Goal: Communication & Community: Answer question/provide support

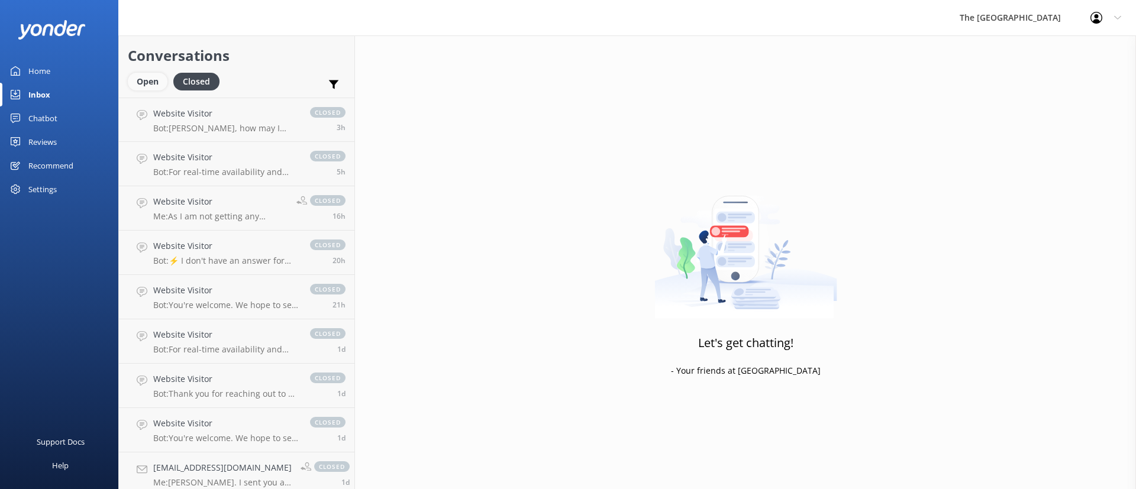
click at [148, 83] on div "Open" at bounding box center [148, 82] width 40 height 18
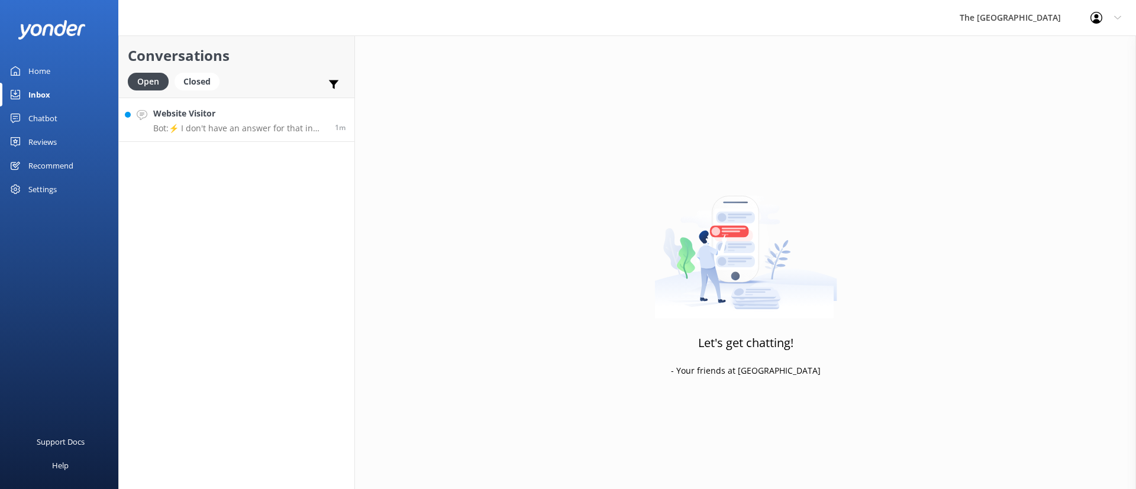
click at [203, 124] on p "Bot: ⚡ I don't have an answer for that in my knowledge base. Please try and rep…" at bounding box center [239, 128] width 173 height 11
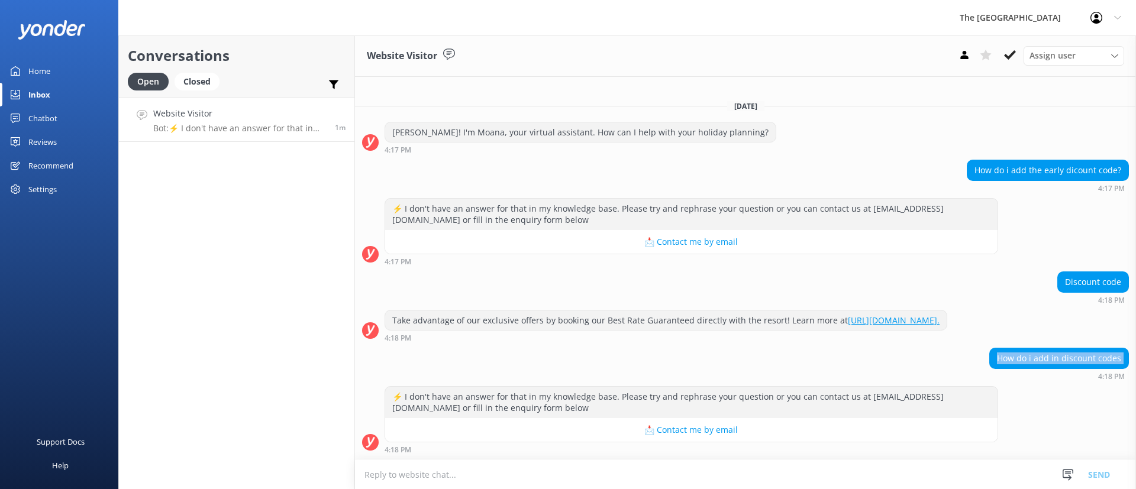
drag, startPoint x: 997, startPoint y: 360, endPoint x: 1090, endPoint y: 380, distance: 95.0
click at [1090, 379] on div "How do i add in discount codes 4:18 PM" at bounding box center [1059, 364] width 140 height 33
click at [1107, 392] on div "⚡ I don't have an answer for that in my knowledge base. Please try and rephrase…" at bounding box center [745, 419] width 781 height 67
drag, startPoint x: 1113, startPoint y: 364, endPoint x: 1066, endPoint y: 333, distance: 56.8
click at [1080, 345] on div "[DATE] [PERSON_NAME]! I'm Moana, your virtual assistant. How can I help with yo…" at bounding box center [745, 275] width 781 height 369
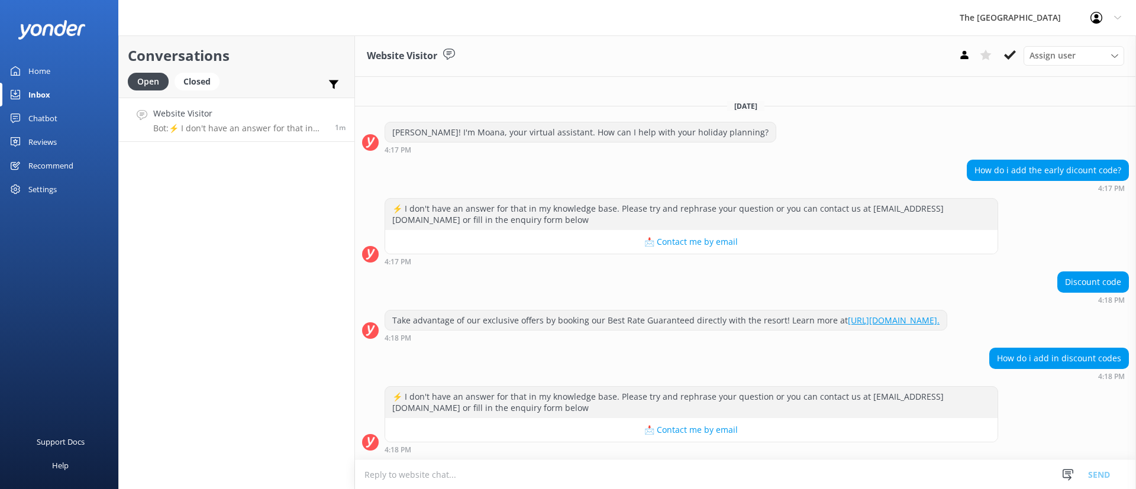
click at [1063, 321] on div "Take advantage of our exclusive offers by booking our Best Rate Guaranteed dire…" at bounding box center [745, 326] width 781 height 33
drag, startPoint x: 996, startPoint y: 151, endPoint x: 1135, endPoint y: 161, distance: 139.3
click at [1135, 161] on div "How do i add the early dicount code? 4:17 PM" at bounding box center [745, 176] width 781 height 33
click at [1070, 185] on div "How do i add the early dicount code? 4:17 PM" at bounding box center [745, 179] width 781 height 38
click at [592, 467] on textarea at bounding box center [745, 474] width 781 height 29
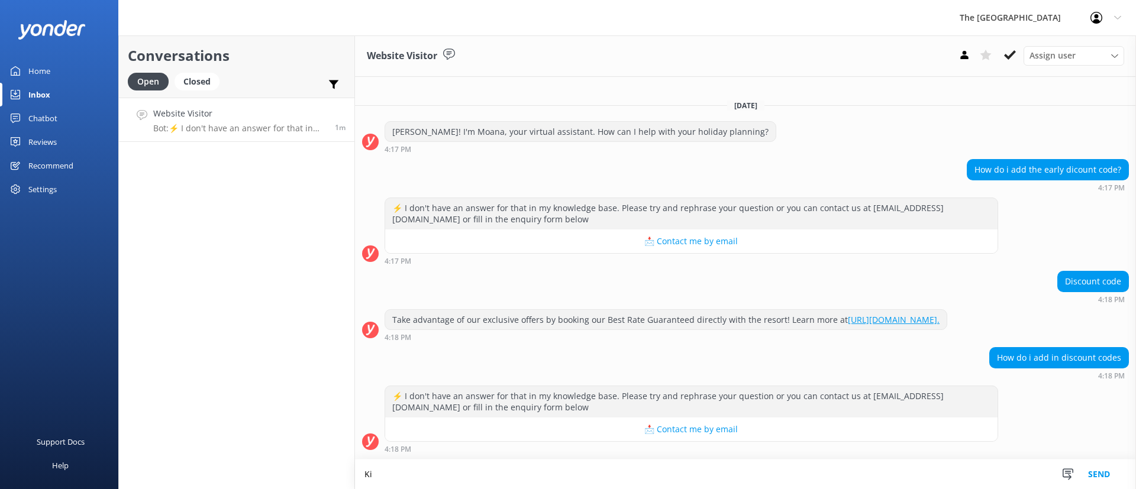
type textarea "K"
click at [438, 480] on textarea at bounding box center [745, 474] width 781 height 29
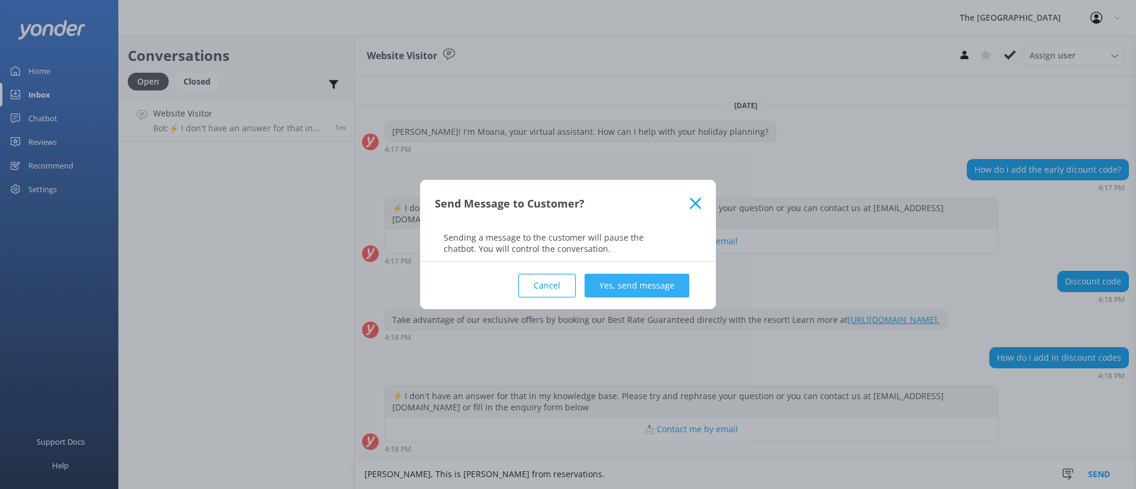
type textarea "[PERSON_NAME], This is [PERSON_NAME] from reservations."
click at [657, 289] on button "Yes, send message" at bounding box center [636, 286] width 105 height 24
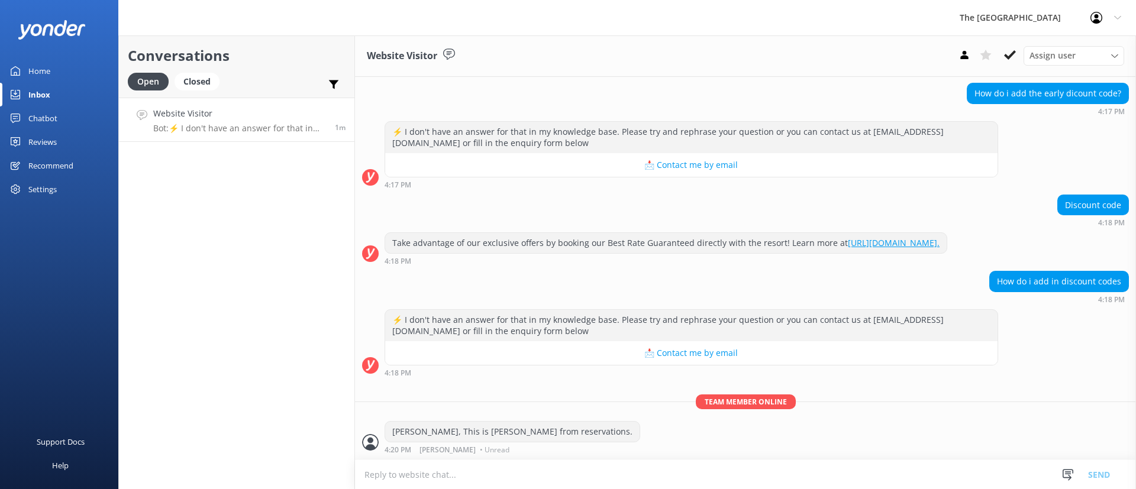
scroll to position [75, 0]
click at [442, 480] on textarea at bounding box center [745, 474] width 781 height 29
paste textarea "I'd be happy to help explain how to use the EARLY voucher/promo code for your b…"
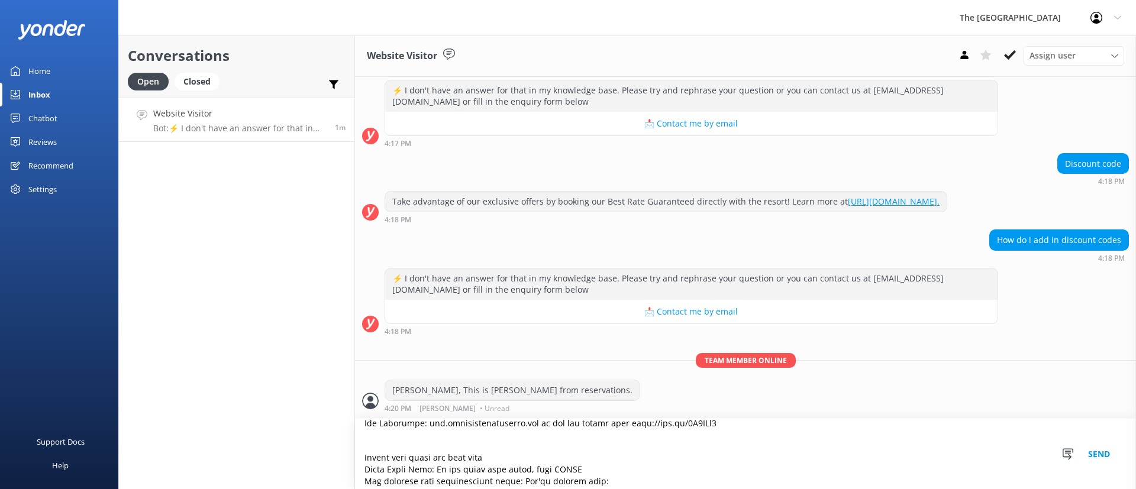
scroll to position [0, 0]
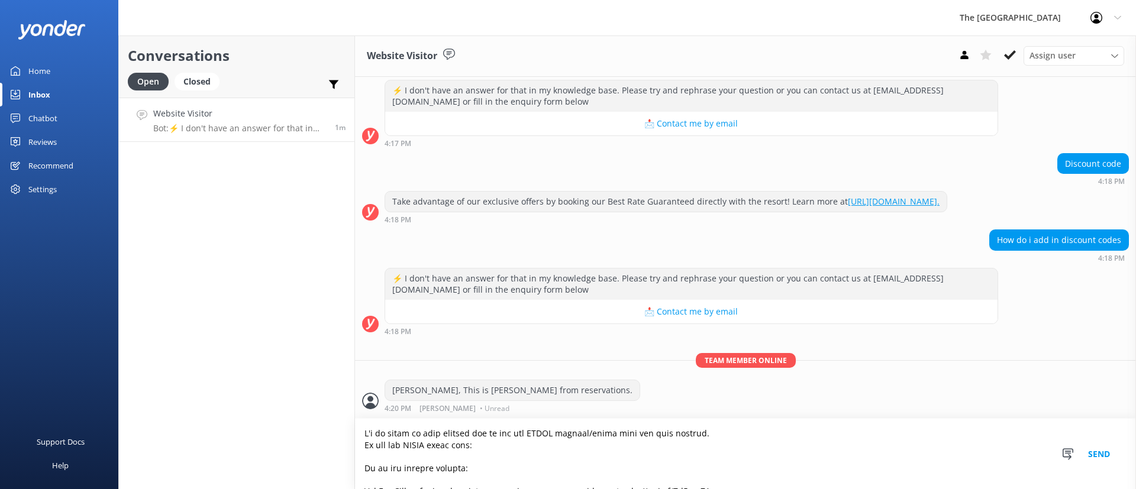
click at [512, 449] on textarea at bounding box center [745, 454] width 781 height 70
click at [722, 436] on textarea at bounding box center [745, 454] width 781 height 70
type textarea "I'd be happy to help explain how to use the EARLY voucher/promo code for your b…"
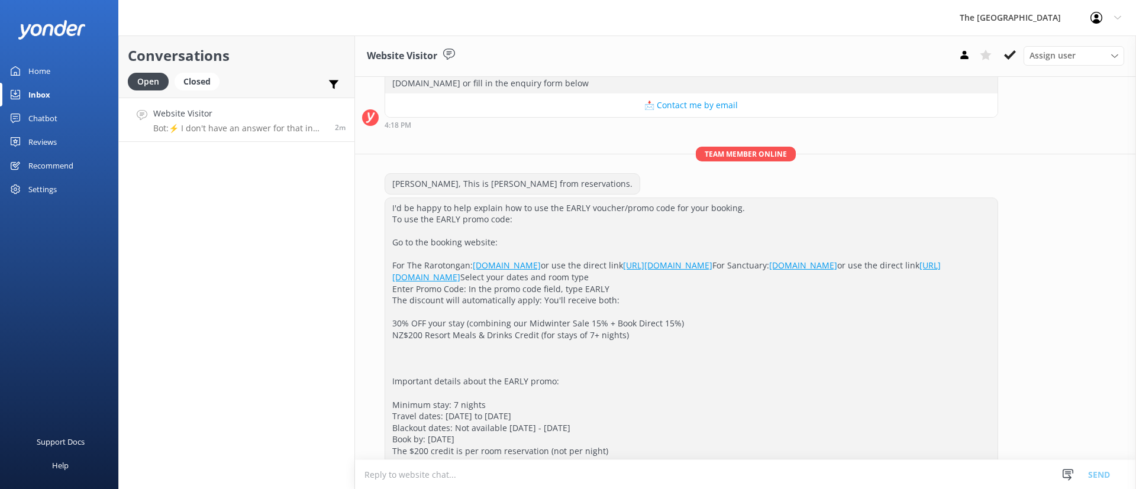
scroll to position [334, 0]
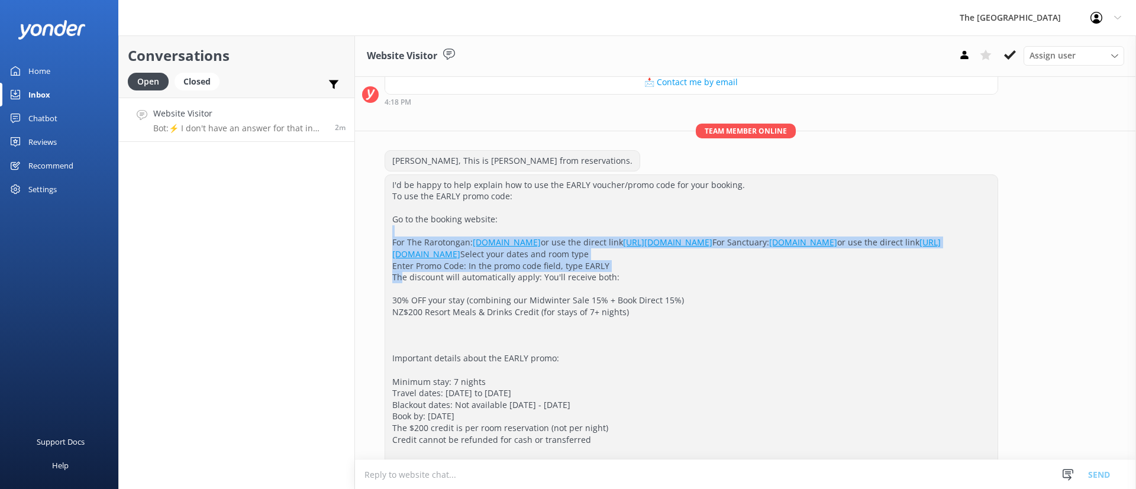
drag, startPoint x: 674, startPoint y: 240, endPoint x: 628, endPoint y: 220, distance: 50.1
click at [657, 232] on div "I'd be happy to help explain how to use the EARLY voucher/promo code for your b…" at bounding box center [691, 329] width 612 height 309
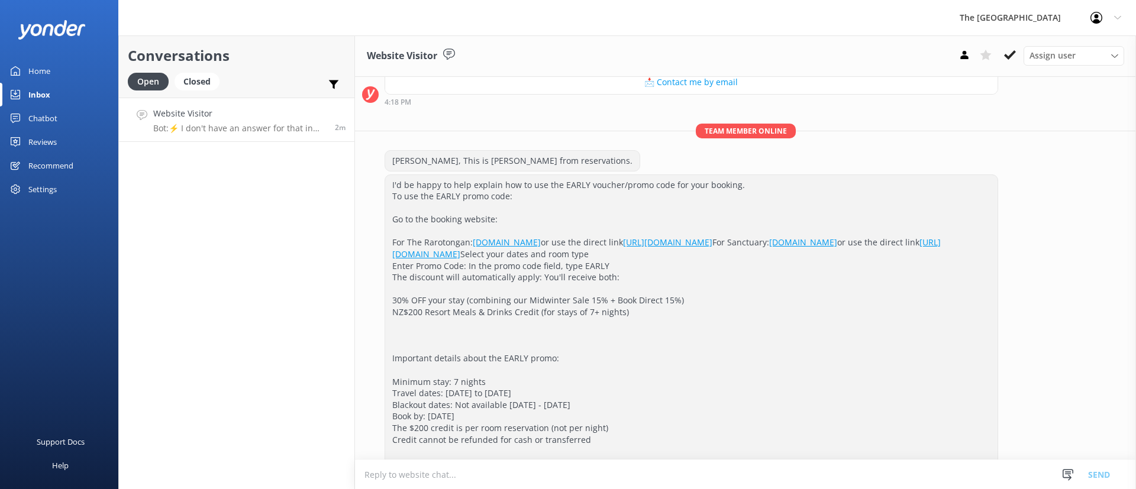
click at [797, 335] on div "I'd be happy to help explain how to use the EARLY voucher/promo code for your b…" at bounding box center [691, 329] width 612 height 309
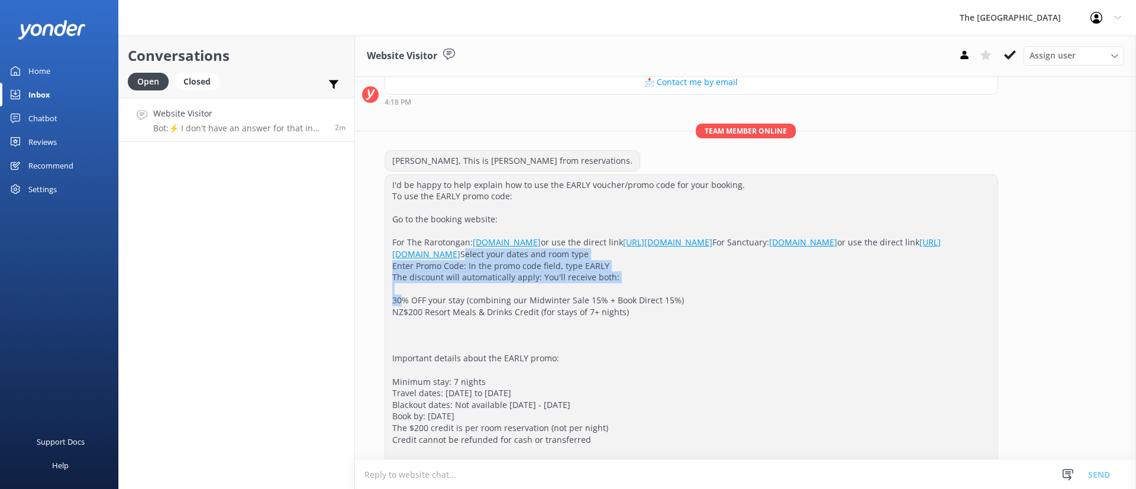
drag, startPoint x: 601, startPoint y: 291, endPoint x: 544, endPoint y: 279, distance: 58.1
click at [557, 283] on div "I'd be happy to help explain how to use the EARLY voucher/promo code for your b…" at bounding box center [691, 329] width 612 height 309
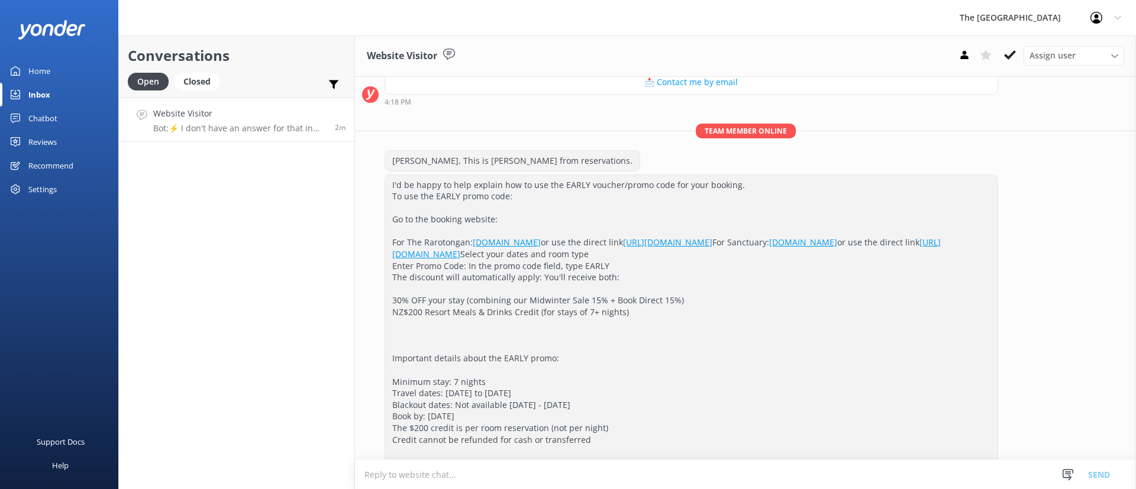
click at [706, 368] on div "I'd be happy to help explain how to use the EARLY voucher/promo code for your b…" at bounding box center [691, 329] width 612 height 309
click at [744, 377] on div "I'd be happy to help explain how to use the EARLY voucher/promo code for your b…" at bounding box center [691, 329] width 612 height 309
click at [715, 354] on div "I'd be happy to help explain how to use the EARLY voucher/promo code for your b…" at bounding box center [691, 329] width 612 height 309
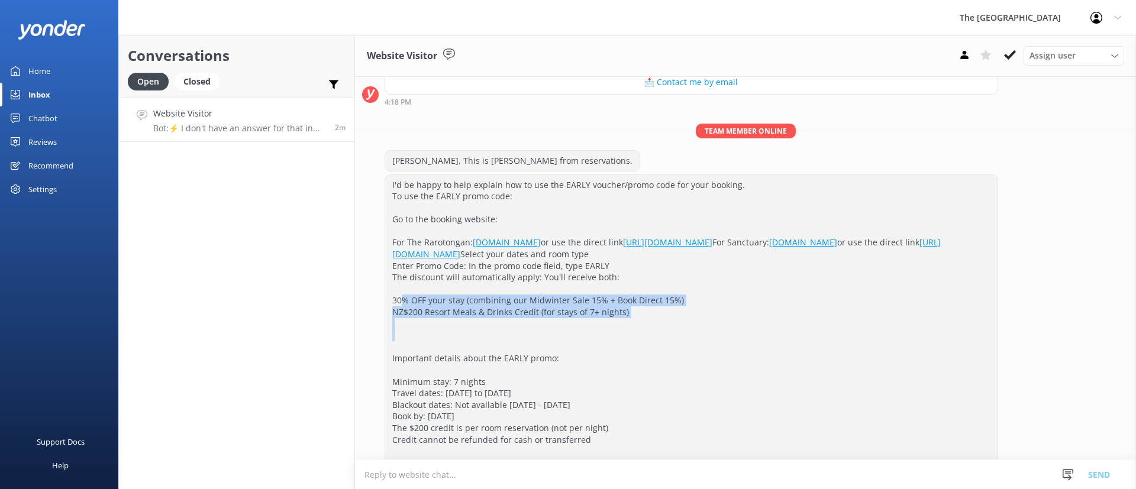
drag, startPoint x: 711, startPoint y: 356, endPoint x: 509, endPoint y: 318, distance: 205.3
click at [558, 332] on div "I'd be happy to help explain how to use the EARLY voucher/promo code for your b…" at bounding box center [691, 329] width 612 height 309
click at [724, 362] on div "I'd be happy to help explain how to use the EARLY voucher/promo code for your b…" at bounding box center [691, 329] width 612 height 309
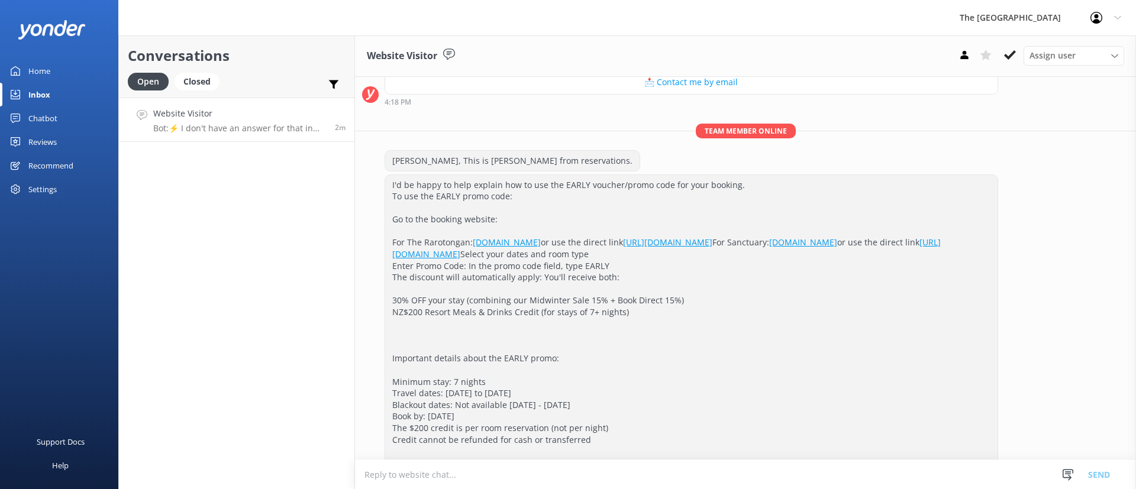
scroll to position [423, 0]
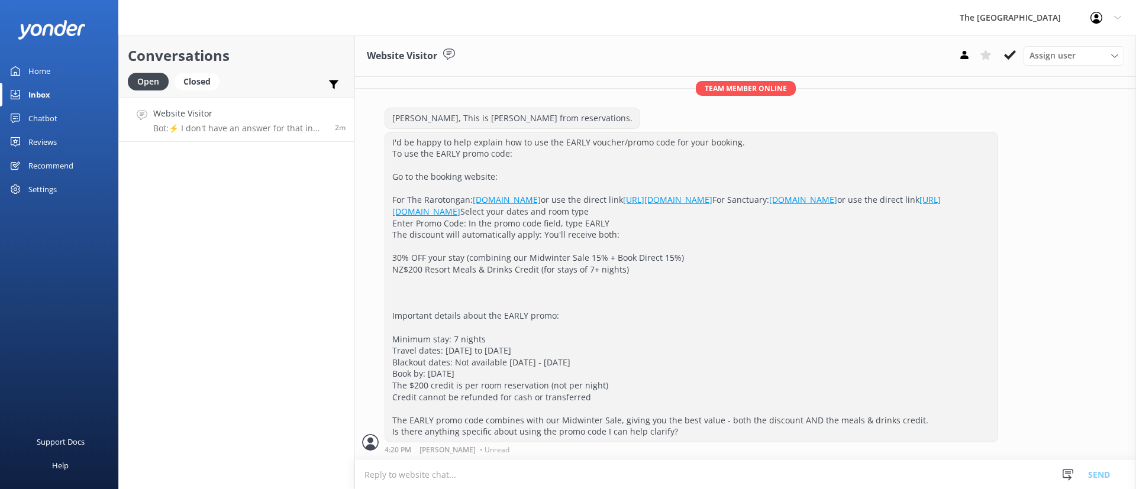
click at [567, 237] on div "I'd be happy to help explain how to use the EARLY voucher/promo code for your b…" at bounding box center [691, 287] width 612 height 309
click at [687, 290] on div "I'd be happy to help explain how to use the EARLY voucher/promo code for your b…" at bounding box center [691, 287] width 612 height 309
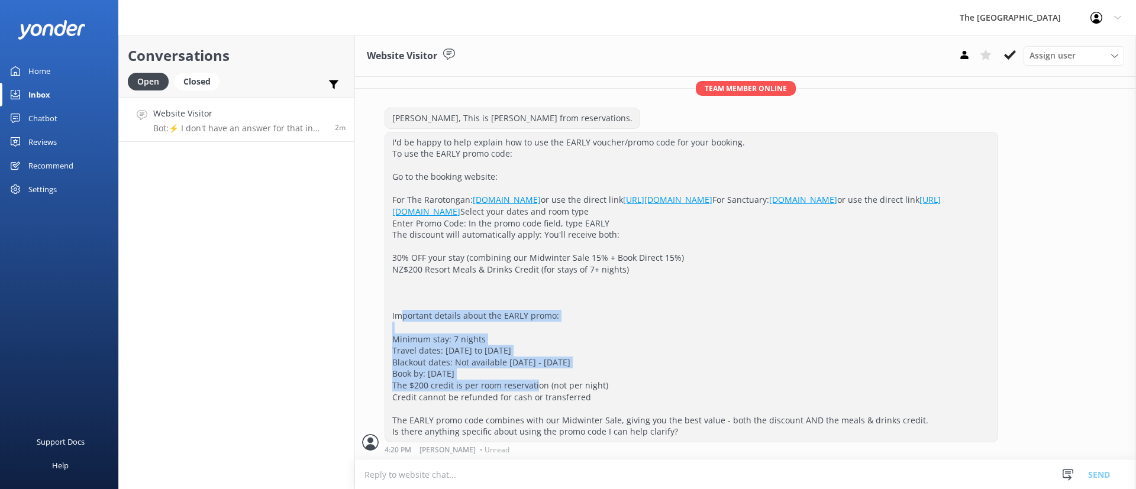
click at [451, 304] on div "I'd be happy to help explain how to use the EARLY voucher/promo code for your b…" at bounding box center [691, 287] width 612 height 309
click at [654, 361] on div "I'd be happy to help explain how to use the EARLY voucher/promo code for your b…" at bounding box center [691, 287] width 612 height 309
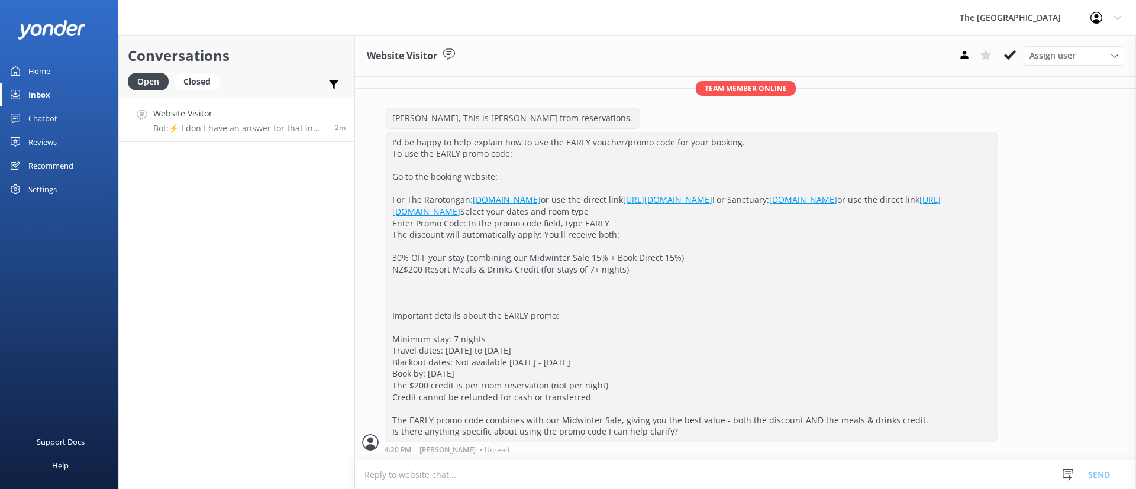
click at [599, 338] on div "I'd be happy to help explain how to use the EARLY voucher/promo code for your b…" at bounding box center [691, 287] width 612 height 309
click at [756, 331] on div "I'd be happy to help explain how to use the EARLY voucher/promo code for your b…" at bounding box center [691, 287] width 612 height 309
drag, startPoint x: 690, startPoint y: 342, endPoint x: 561, endPoint y: 289, distance: 139.7
click at [586, 306] on div "I'd be happy to help explain how to use the EARLY voucher/promo code for your b…" at bounding box center [691, 287] width 612 height 309
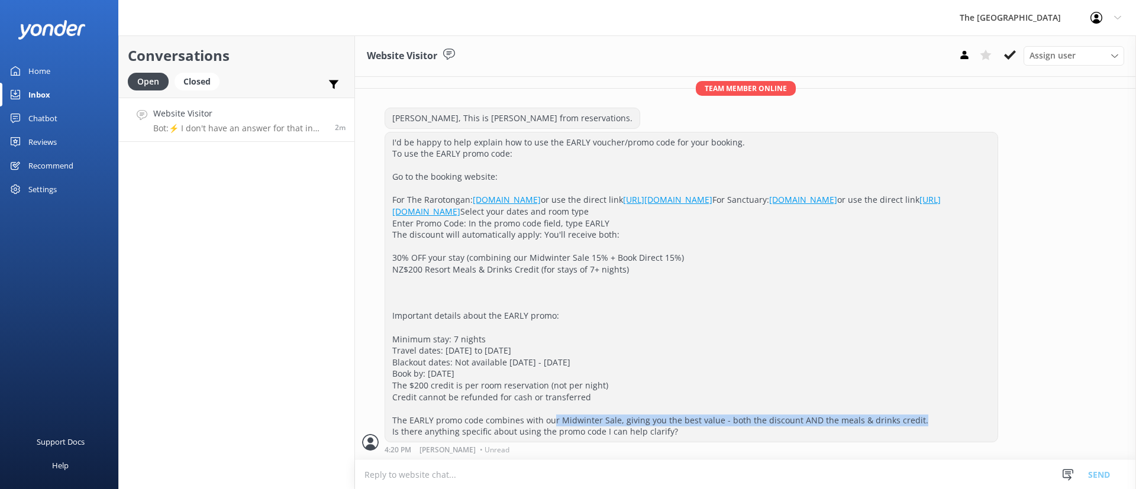
click at [564, 333] on div "I'd be happy to help explain how to use the EARLY voucher/promo code for your b…" at bounding box center [691, 287] width 612 height 309
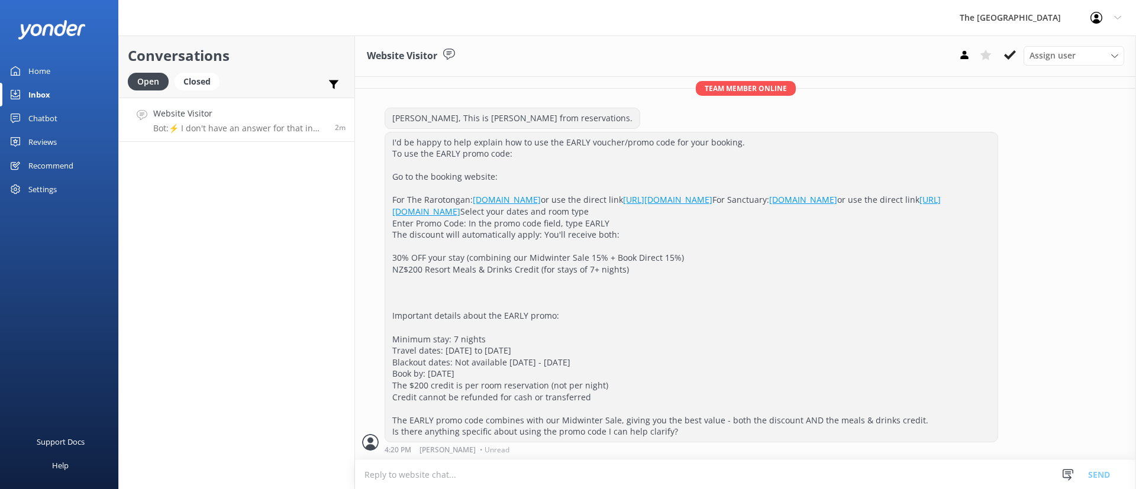
click at [700, 305] on div "I'd be happy to help explain how to use the EARLY voucher/promo code for your b…" at bounding box center [691, 287] width 612 height 309
click at [843, 427] on div "I'd be happy to help explain how to use the EARLY voucher/promo code for your b…" at bounding box center [691, 287] width 612 height 309
click at [730, 342] on div "I'd be happy to help explain how to use the EARLY voucher/promo code for your b…" at bounding box center [691, 287] width 612 height 309
click at [214, 72] on div "Conversations Open Closed Important Assigned to me Unassigned" at bounding box center [236, 66] width 235 height 62
click at [202, 83] on div "Closed" at bounding box center [197, 82] width 45 height 18
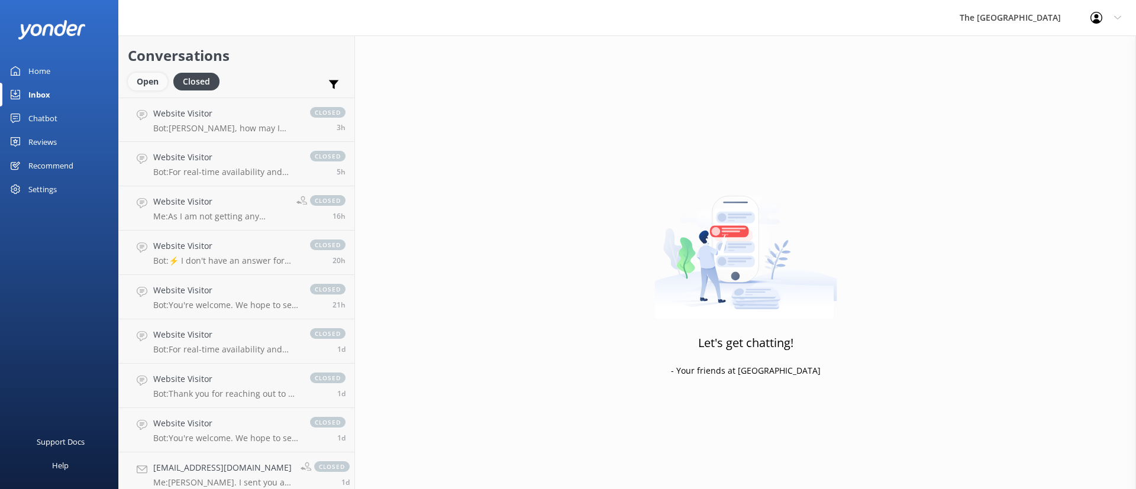
click at [161, 76] on div "Open" at bounding box center [148, 82] width 40 height 18
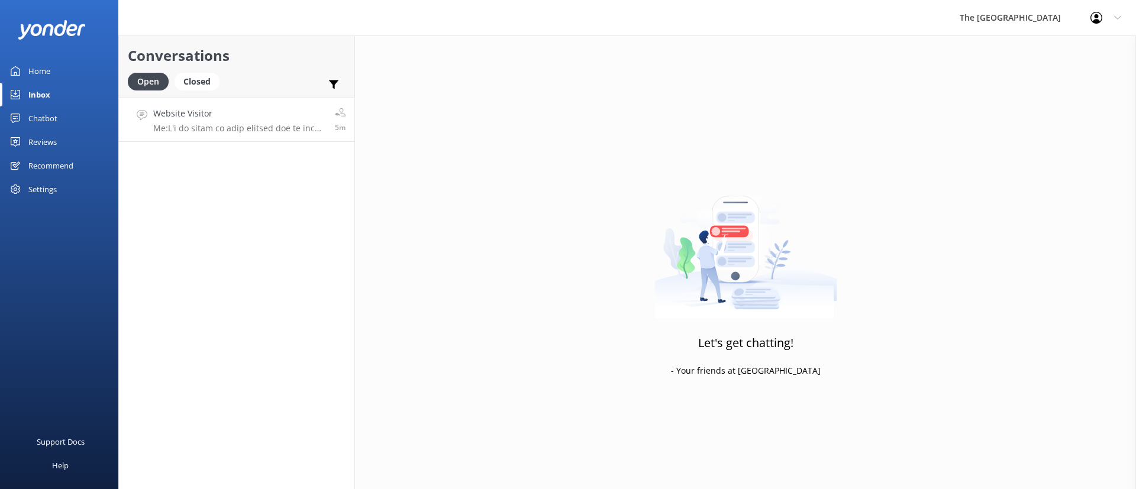
click at [241, 115] on h4 "Website Visitor" at bounding box center [239, 113] width 173 height 13
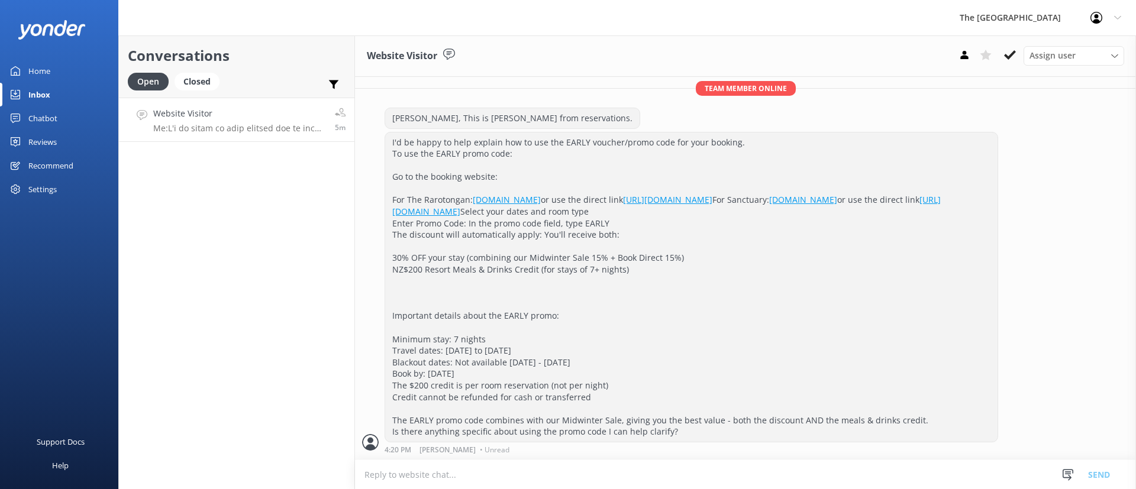
scroll to position [423, 0]
